Goal: Information Seeking & Learning: Find specific page/section

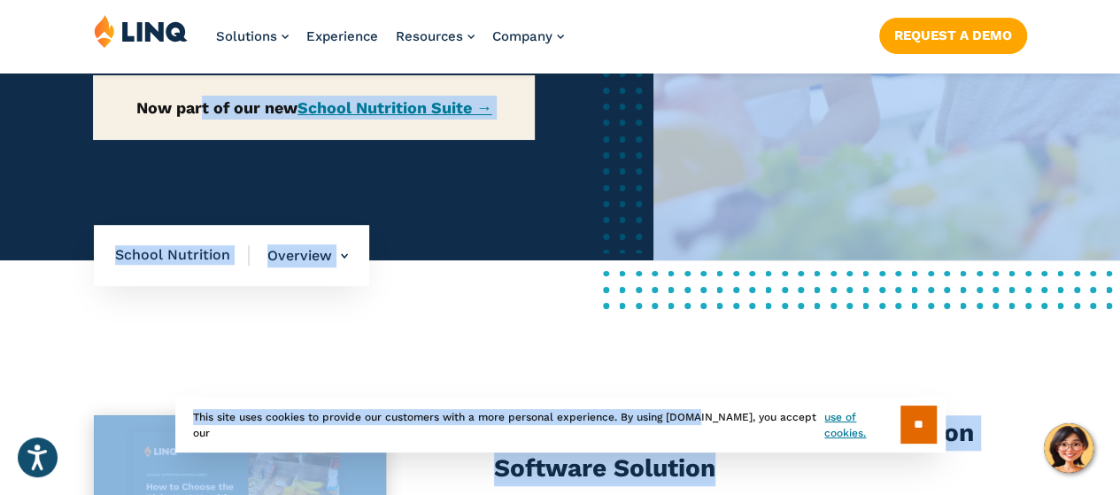
scroll to position [490, 0]
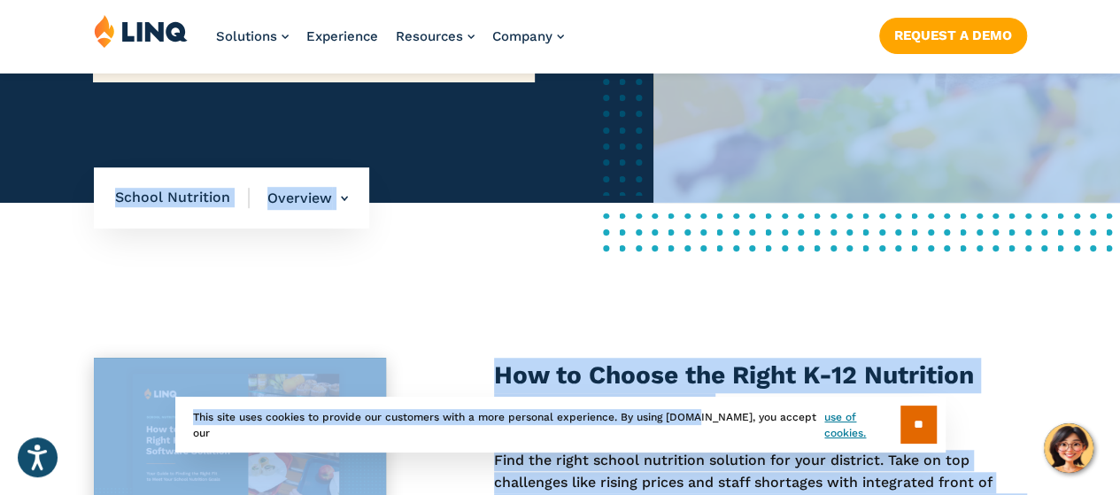
click at [200, 207] on span "School Nutrition" at bounding box center [182, 197] width 135 height 19
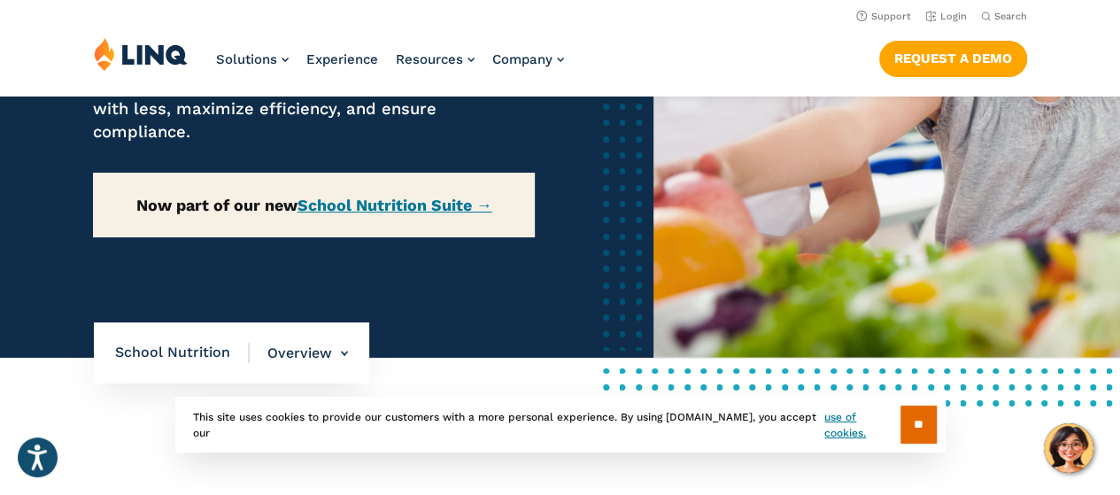
scroll to position [0, 0]
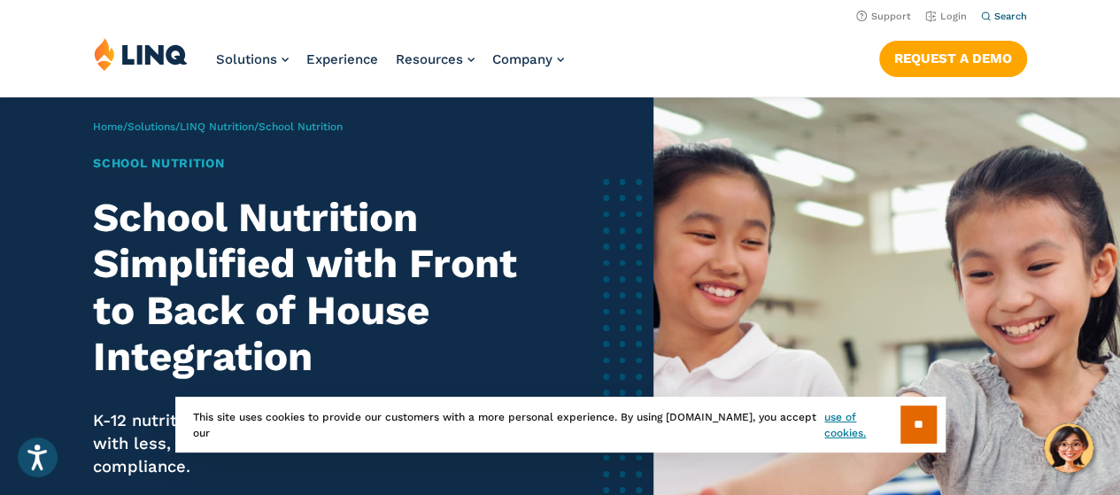
click at [554, 16] on span "Search" at bounding box center [1010, 17] width 33 height 12
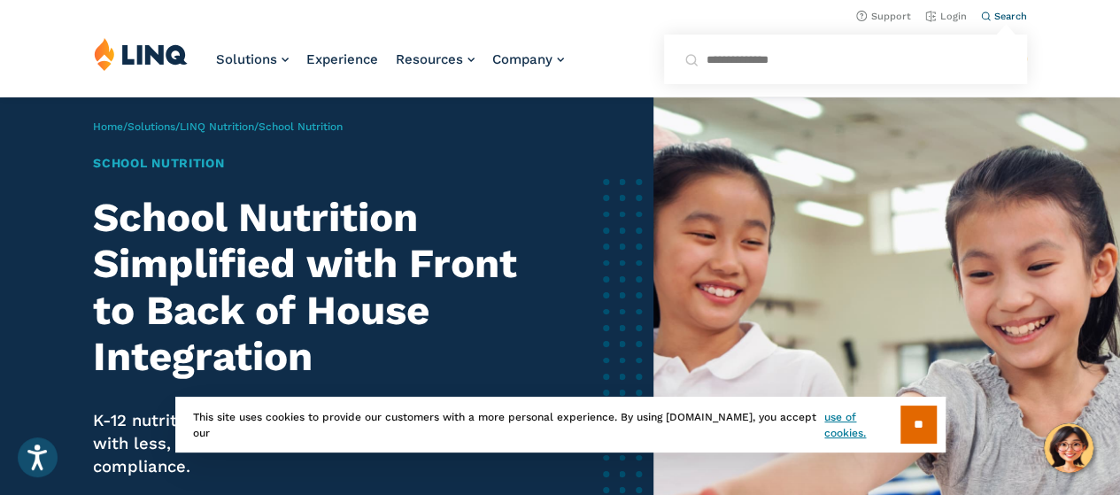
click at [554, 63] on input "Search for:" at bounding box center [845, 59] width 321 height 19
type input "****"
click at [554, 48] on button "Submit Search" at bounding box center [1005, 48] width 1 height 1
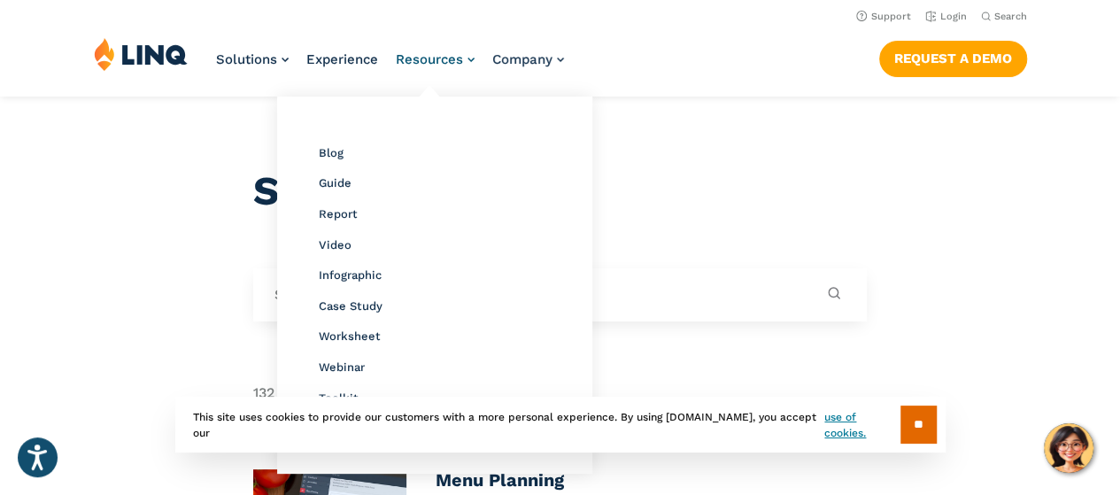
click at [426, 66] on span "Resources" at bounding box center [429, 59] width 67 height 16
